Goal: Task Accomplishment & Management: Use online tool/utility

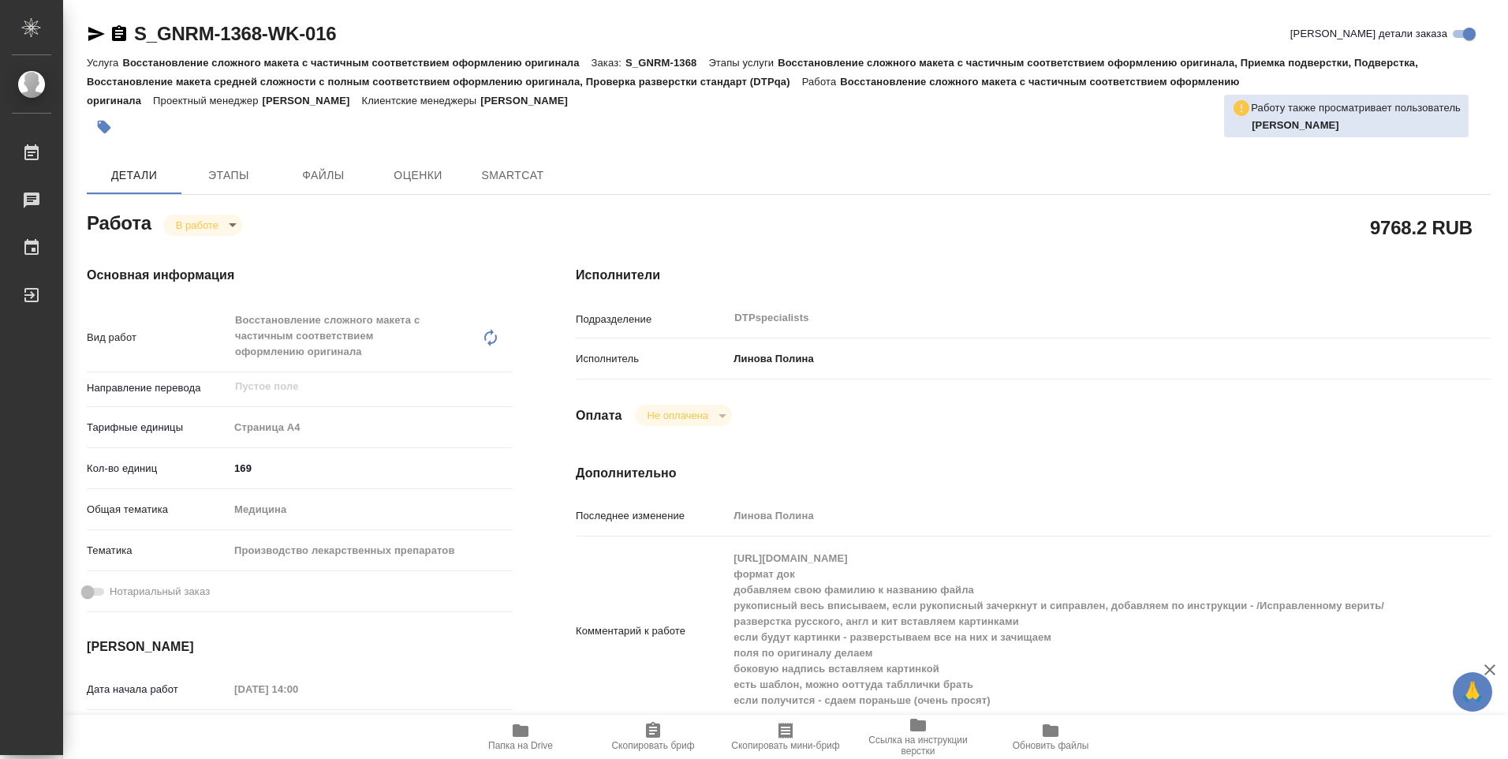
type textarea "x"
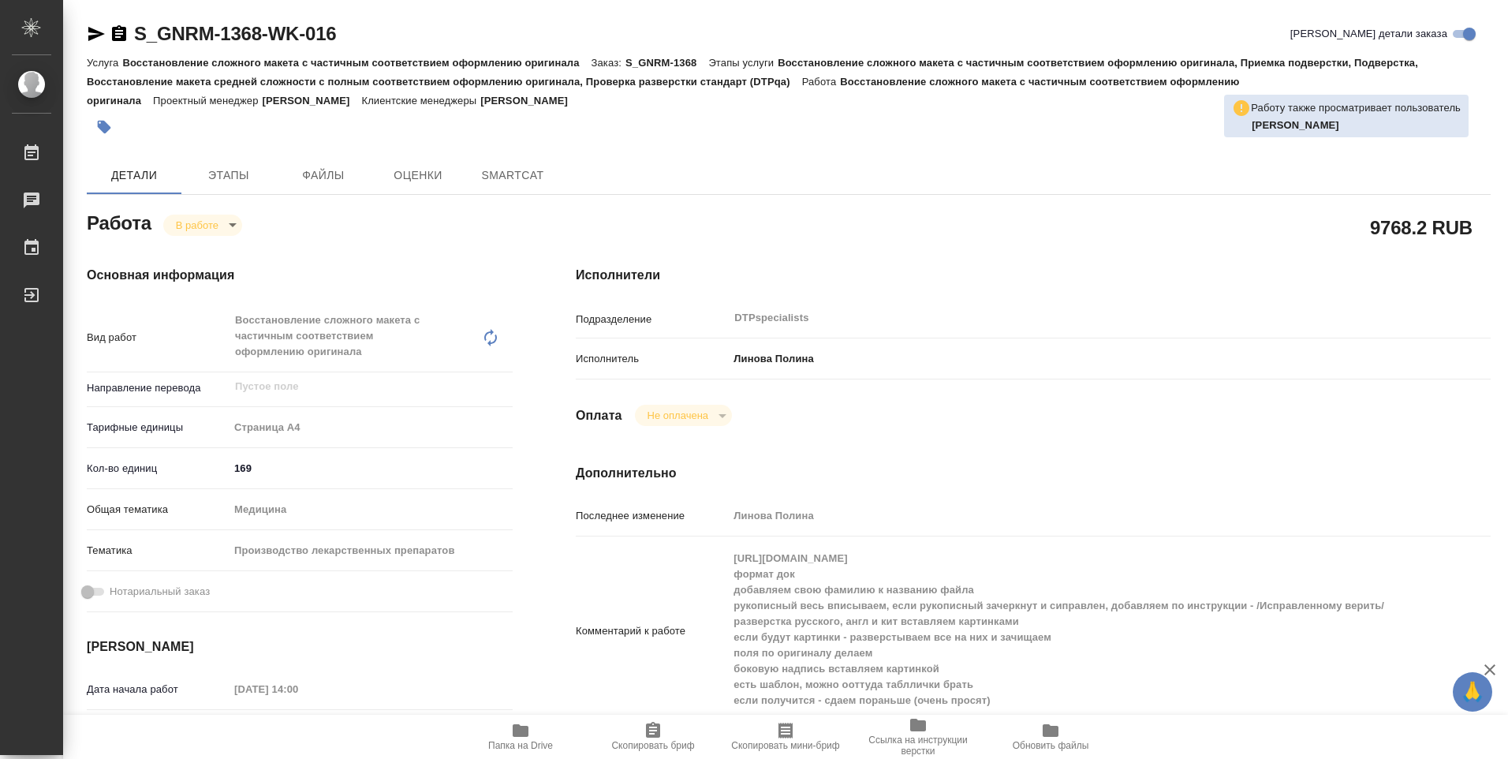
type textarea "x"
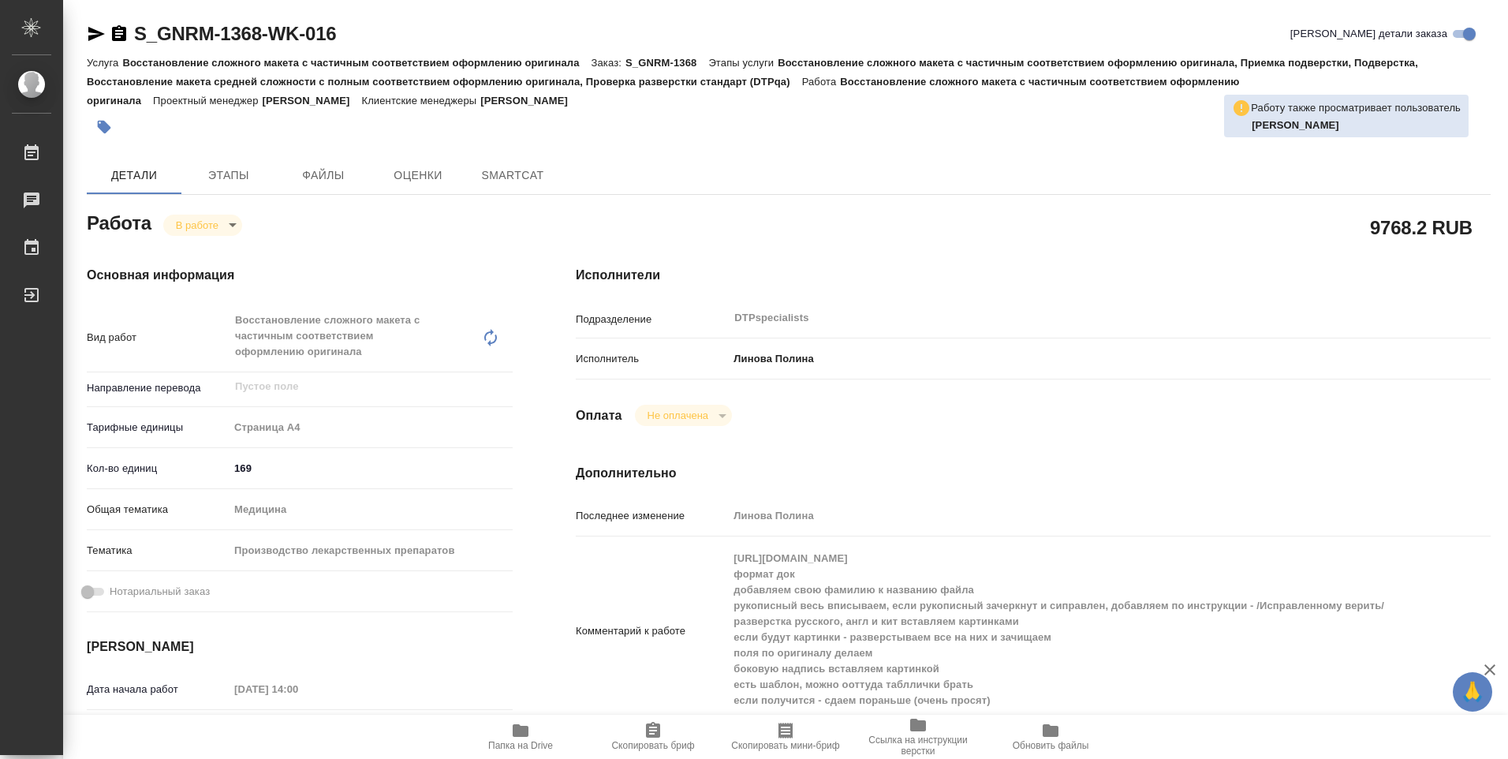
type textarea "x"
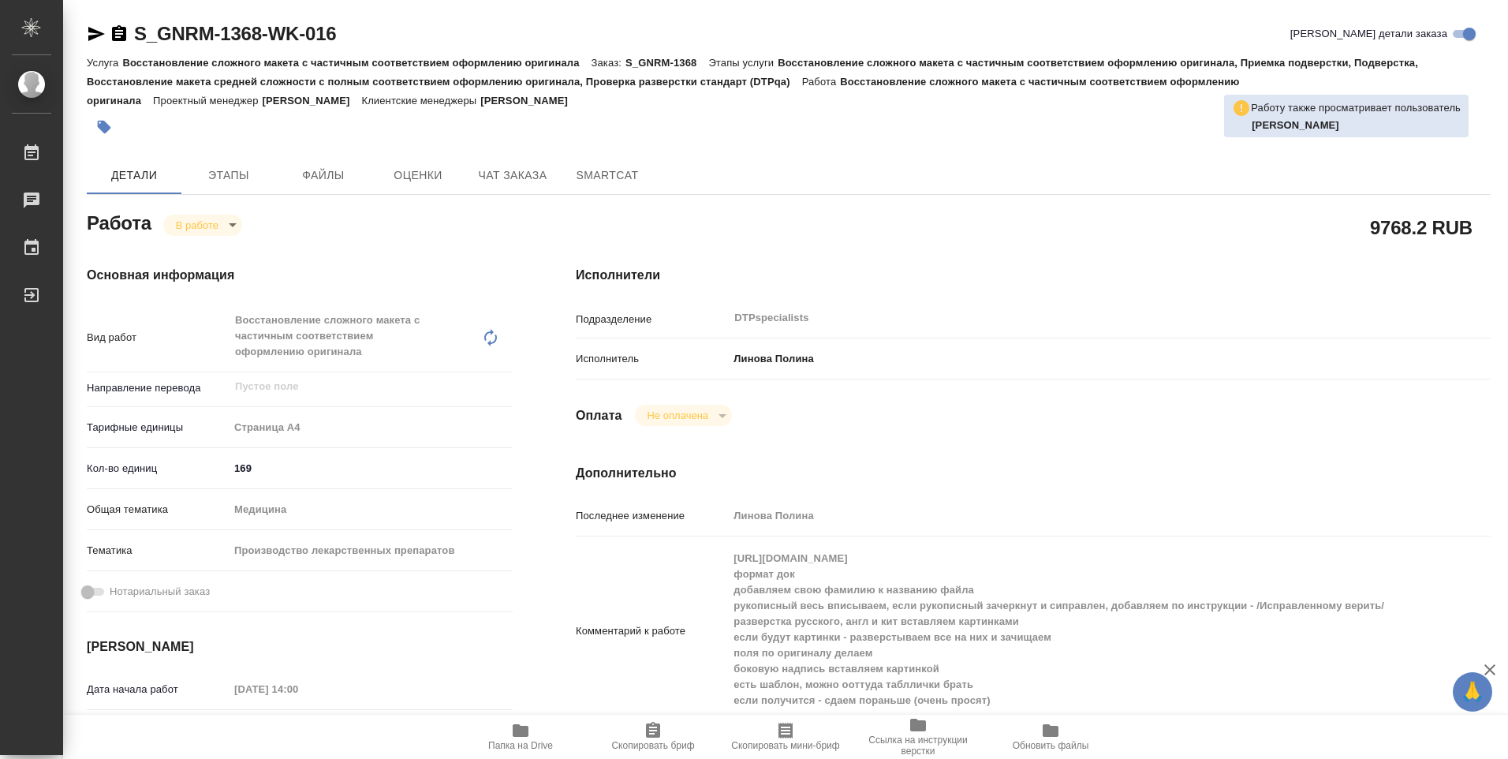
type textarea "x"
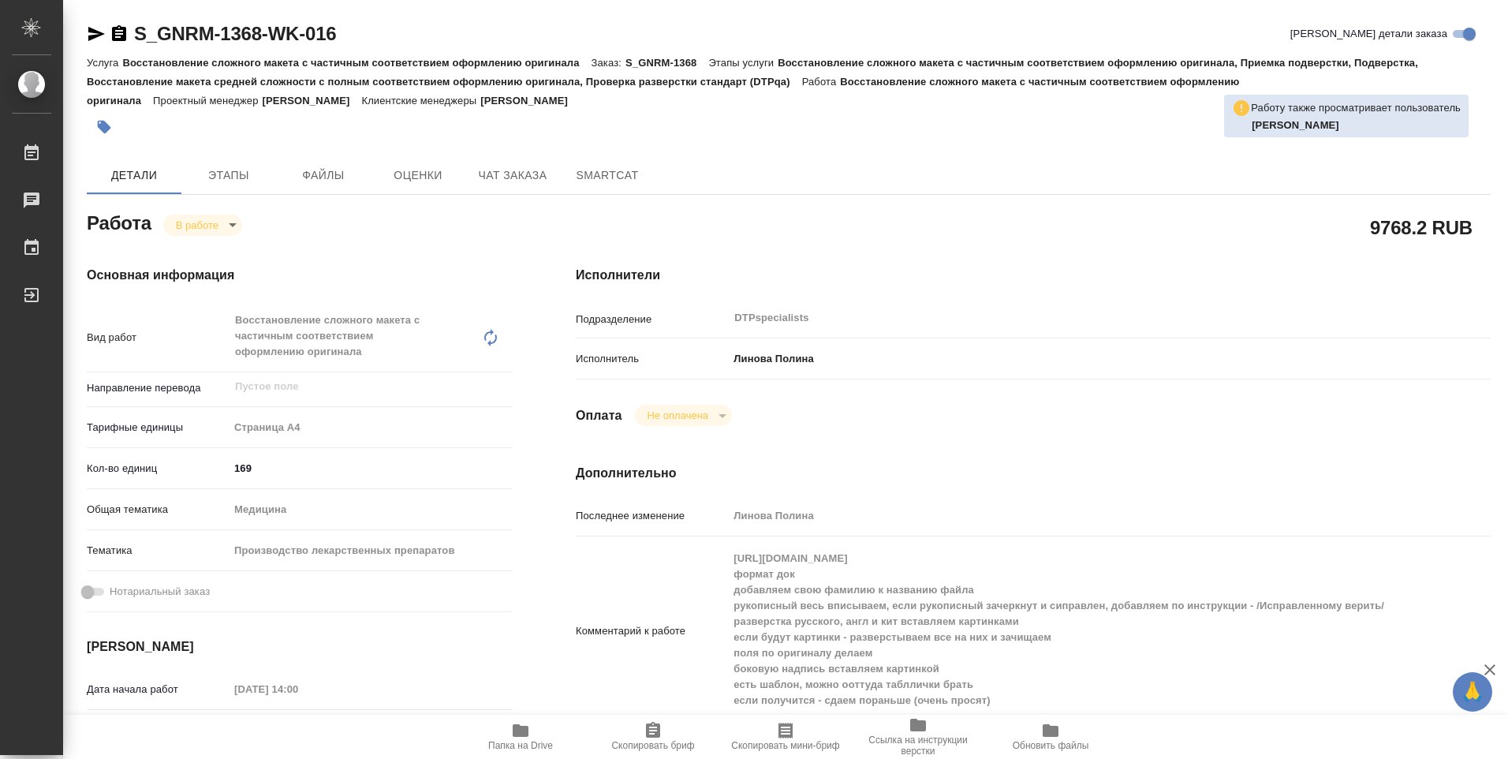
type textarea "x"
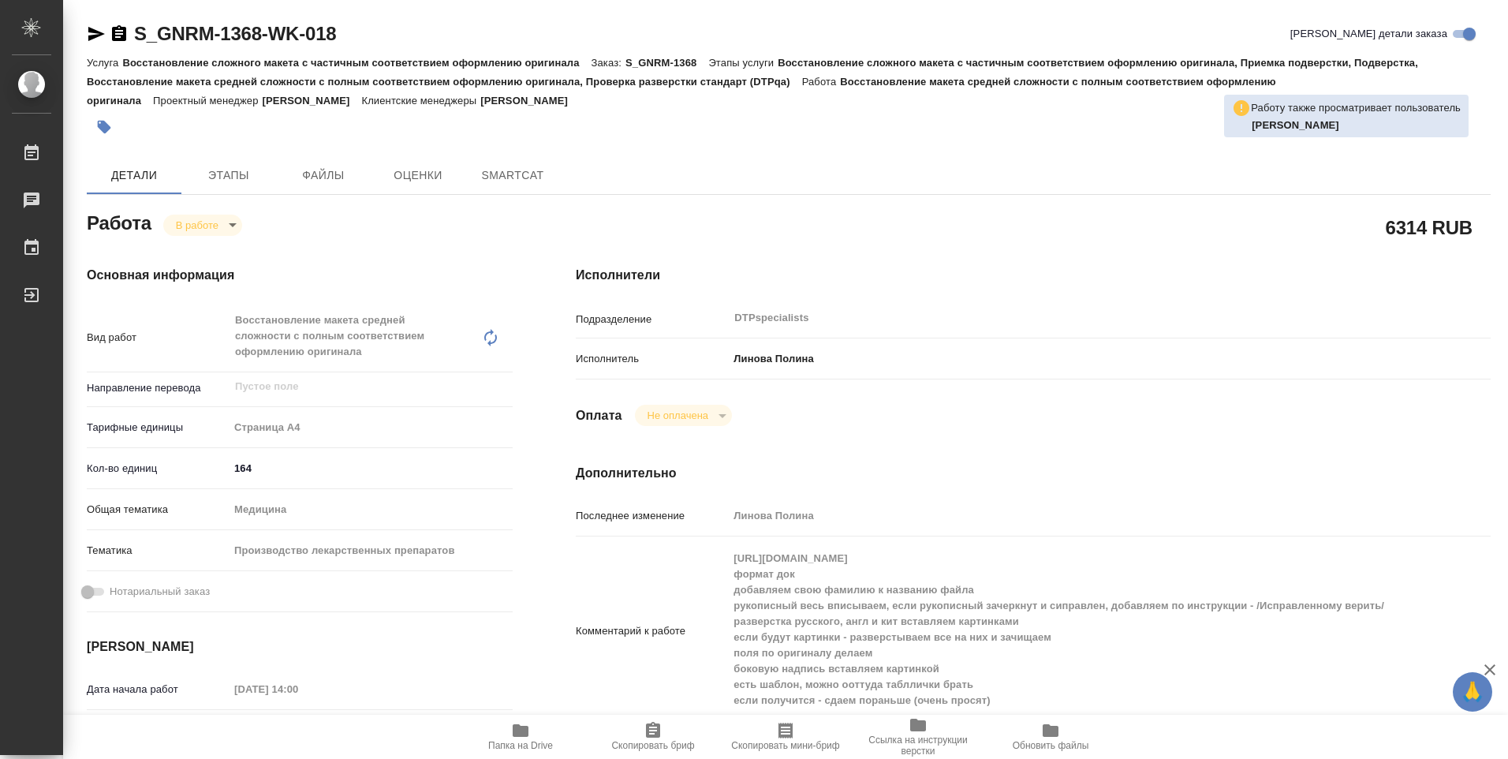
type textarea "x"
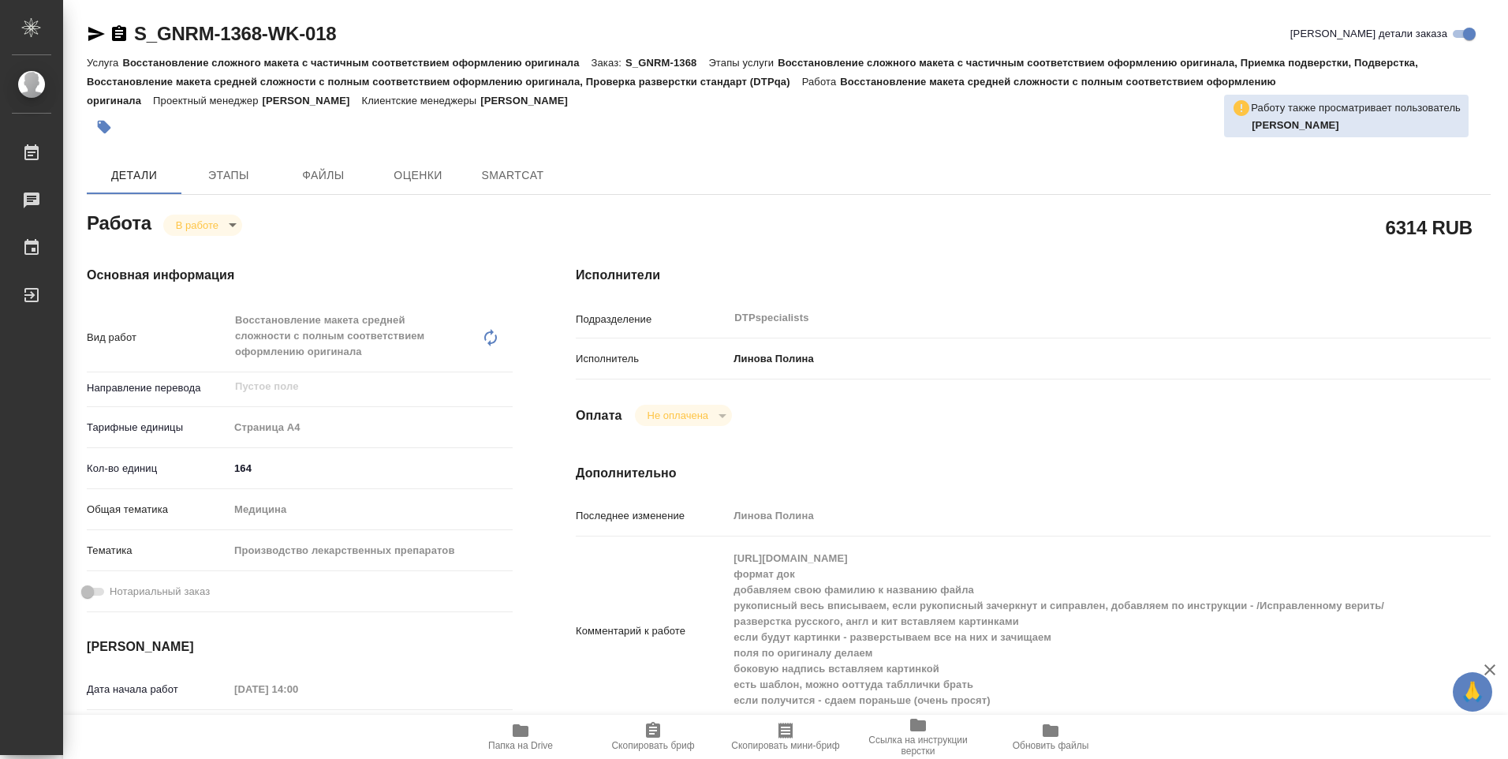
type textarea "x"
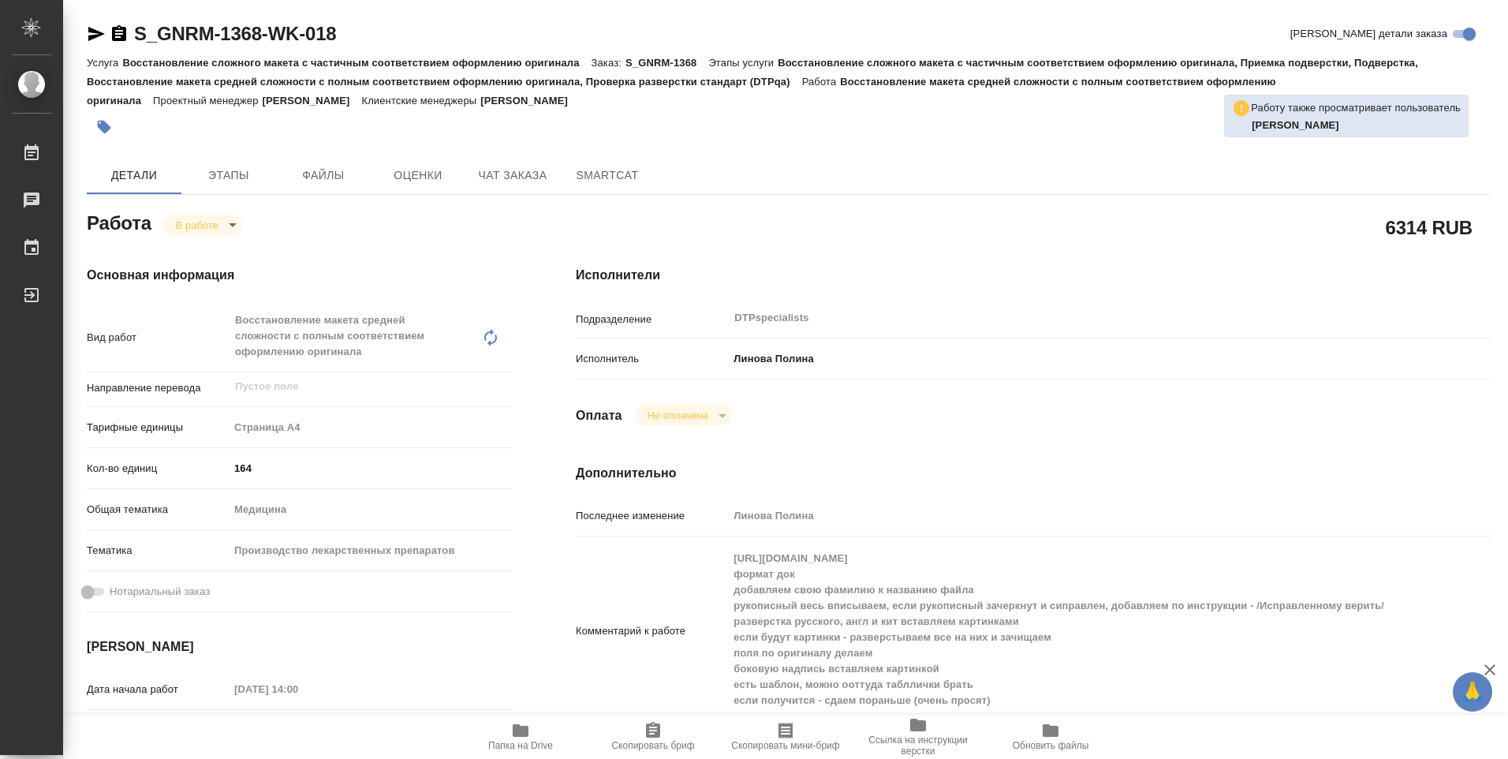
type textarea "x"
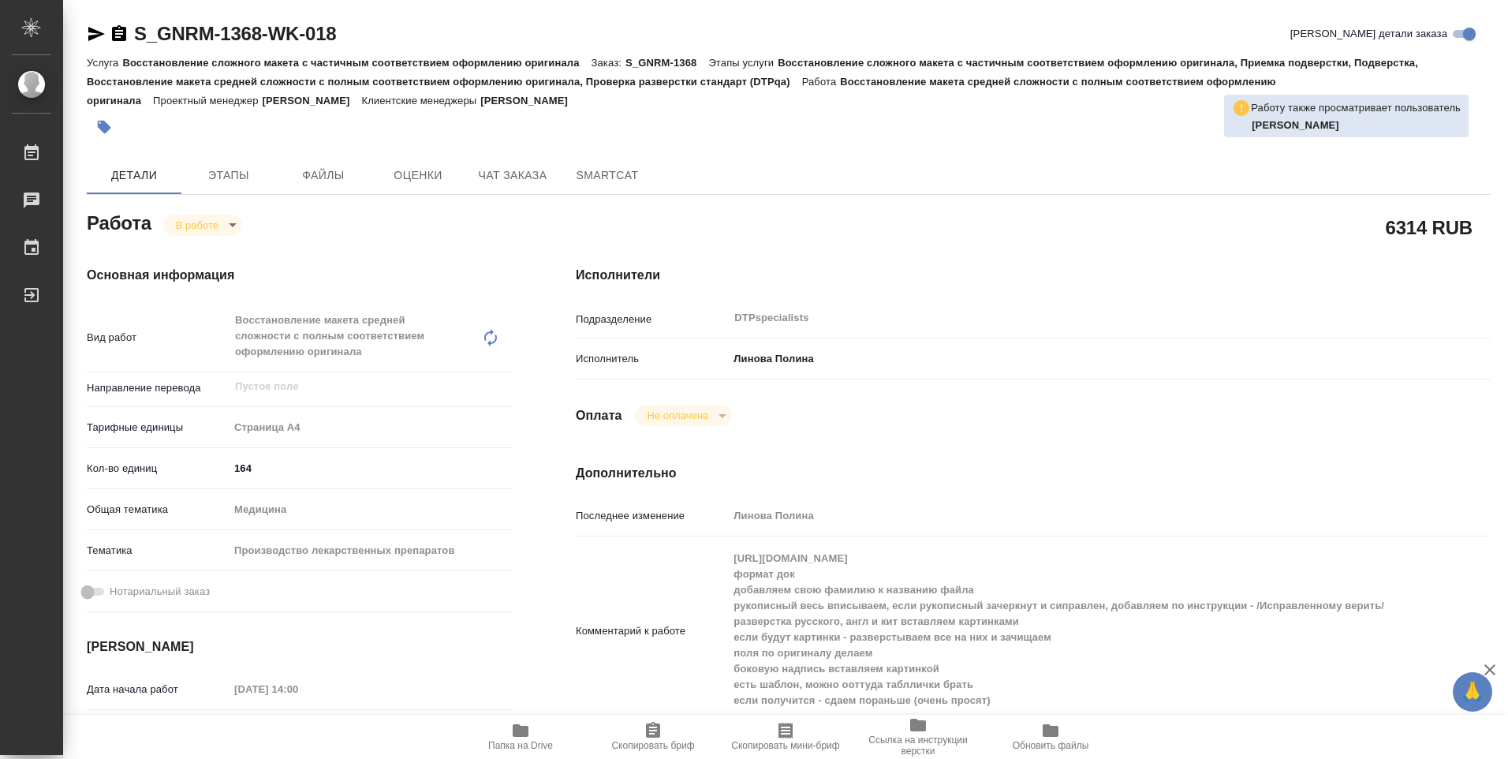
type textarea "x"
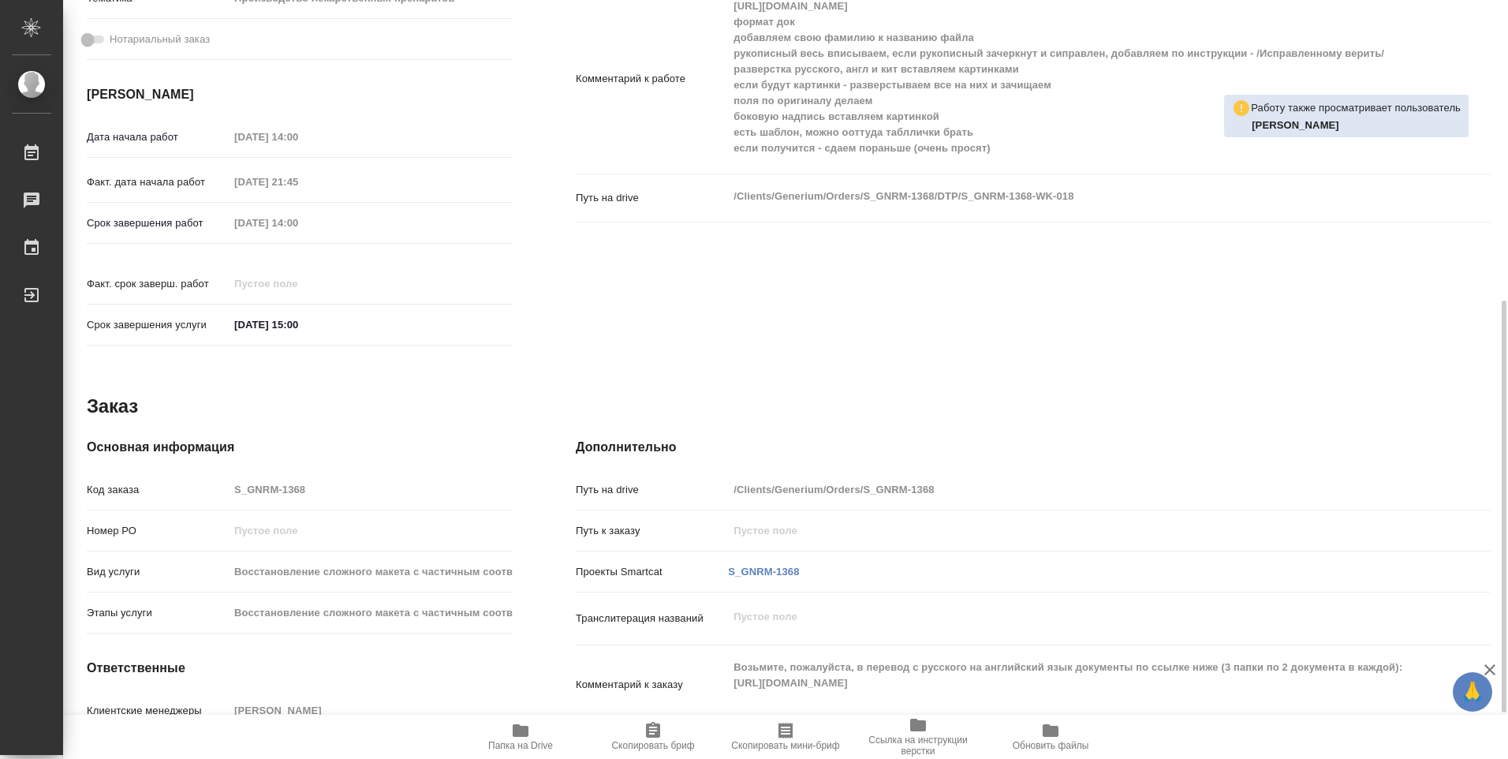
scroll to position [637, 0]
